Goal: Go to known website: Access a specific website the user already knows

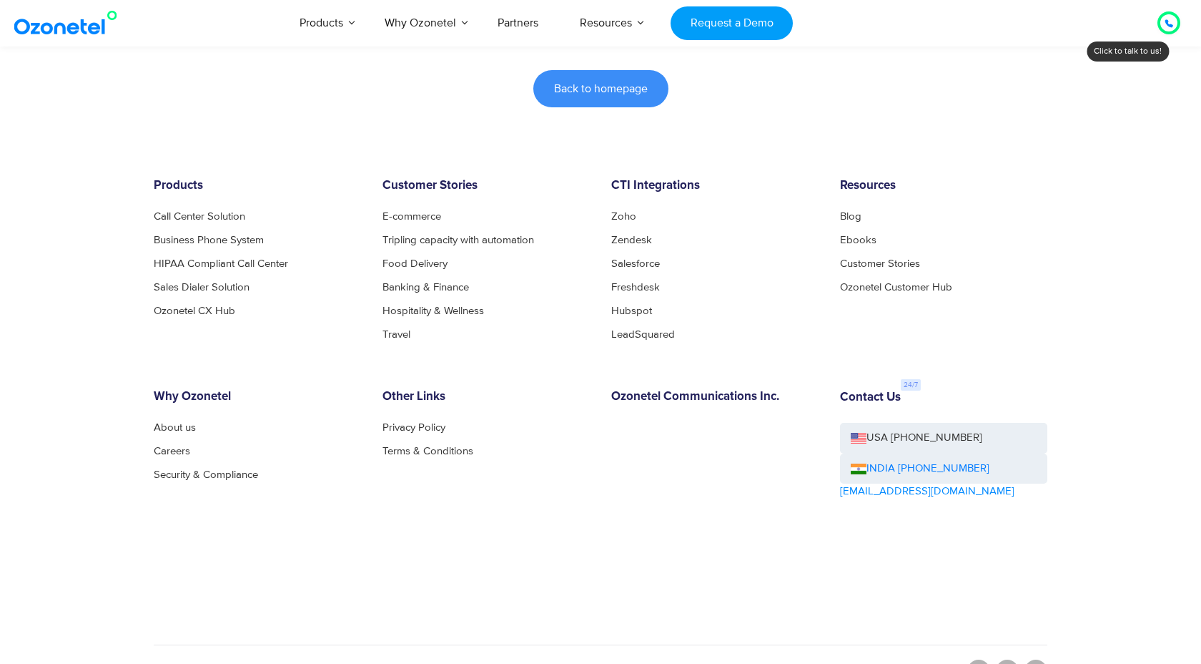
scroll to position [508, 0]
click at [498, 528] on div "Other Links Privacy Policy Terms & Conditions" at bounding box center [486, 483] width 229 height 190
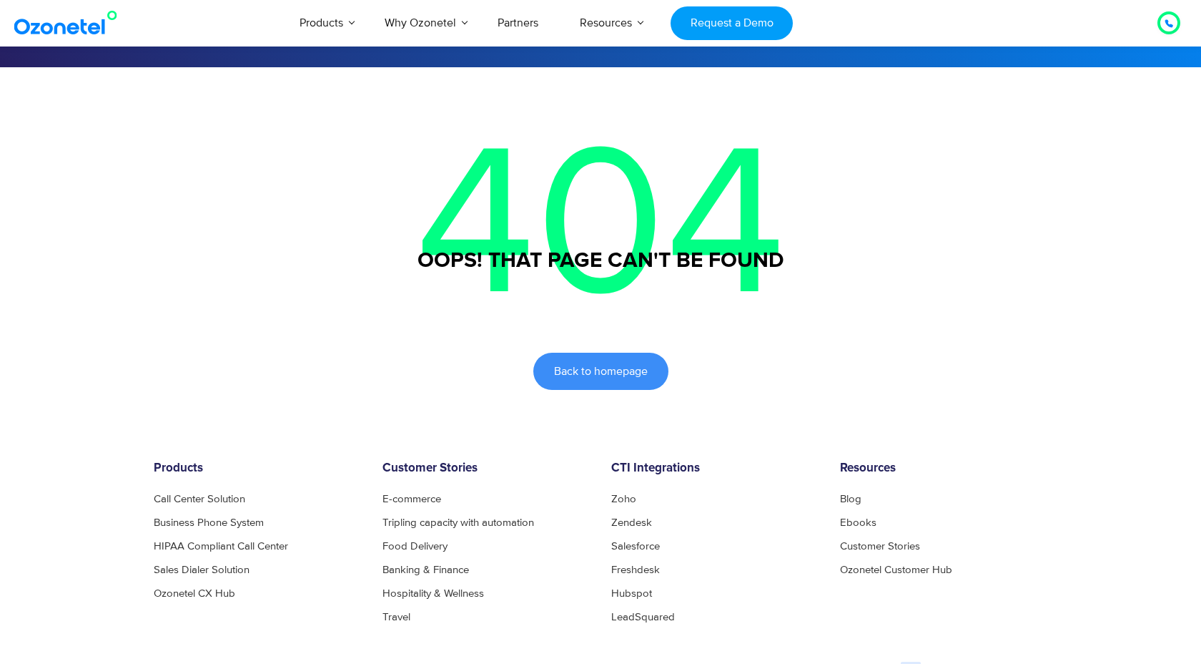
scroll to position [225, 0]
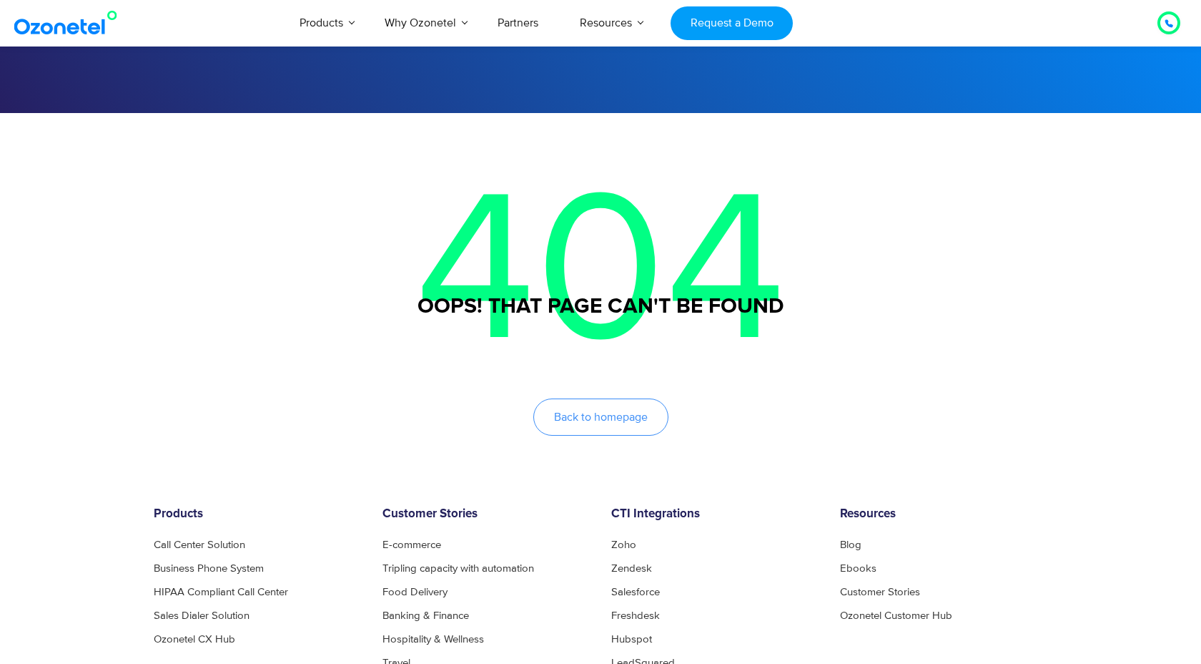
scroll to position [0, 0]
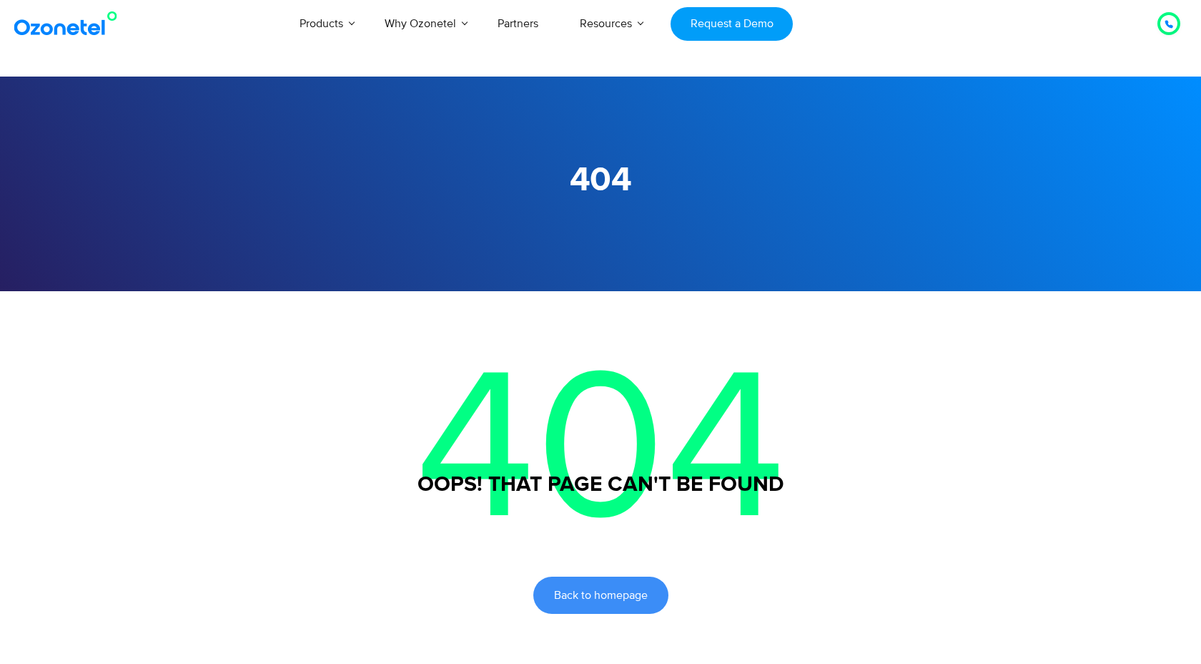
click at [989, 259] on section "404" at bounding box center [600, 184] width 1201 height 215
click at [955, 357] on p "404" at bounding box center [601, 451] width 894 height 321
